Goal: Find specific page/section: Find specific page/section

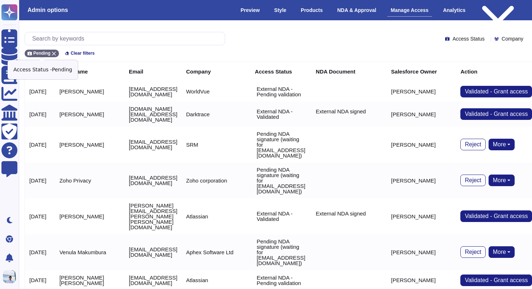
click at [55, 53] on icon at bounding box center [54, 53] width 4 height 4
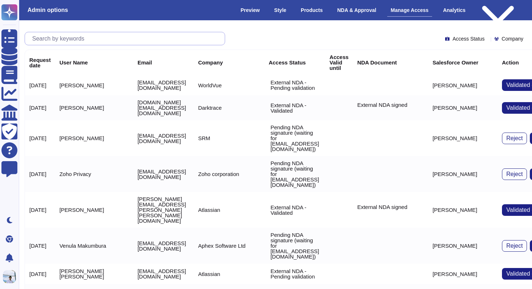
click at [66, 38] on input "text" at bounding box center [127, 38] width 196 height 13
paste input "[PERSON_NAME][EMAIL_ADDRESS][PERSON_NAME][DOMAIN_NAME]"
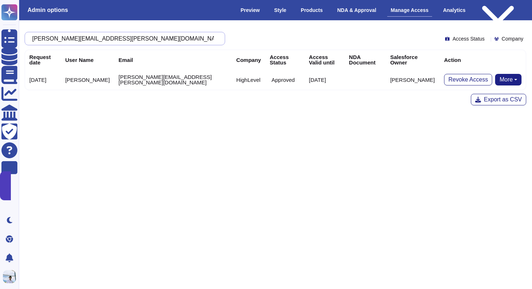
paste input "[PERSON_NAME].[PERSON_NAME]@datacom"
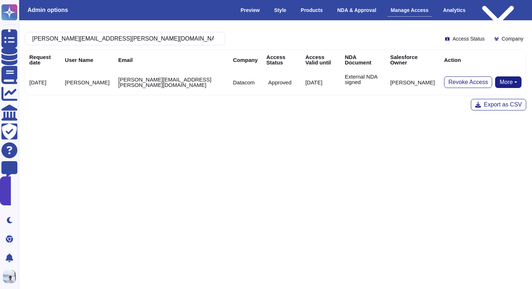
type input "[PERSON_NAME][EMAIL_ADDRESS][PERSON_NAME][DOMAIN_NAME]"
